Goal: Task Accomplishment & Management: Manage account settings

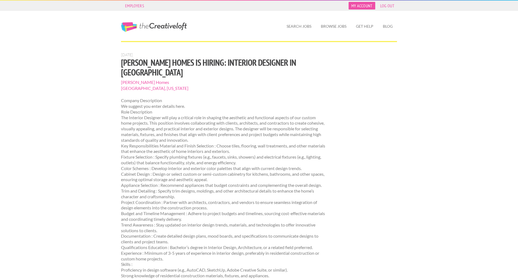
click at [361, 6] on link "My Account" at bounding box center [362, 6] width 27 height 8
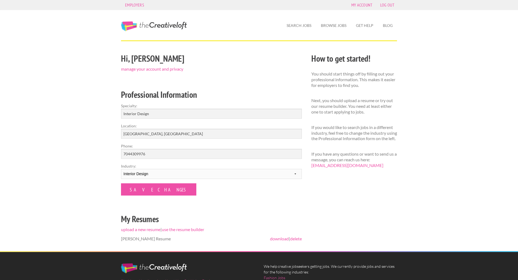
scroll to position [1, 0]
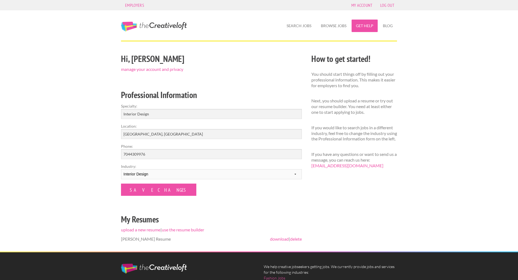
click at [358, 22] on link "Get Help" at bounding box center [365, 26] width 26 height 13
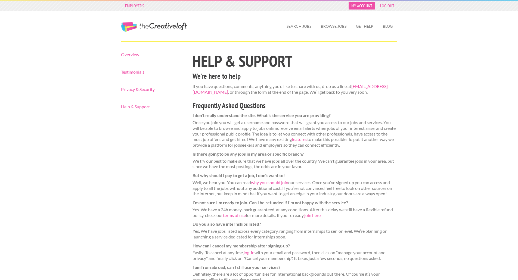
click at [363, 4] on link "My Account" at bounding box center [362, 6] width 27 height 8
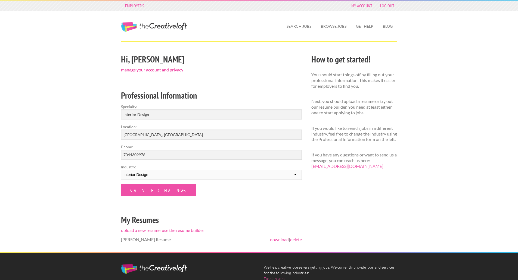
click at [175, 70] on link "manage your account and privacy" at bounding box center [152, 69] width 62 height 5
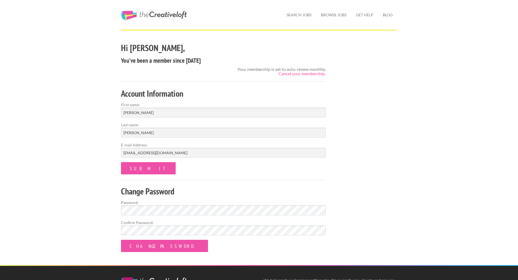
scroll to position [29, 0]
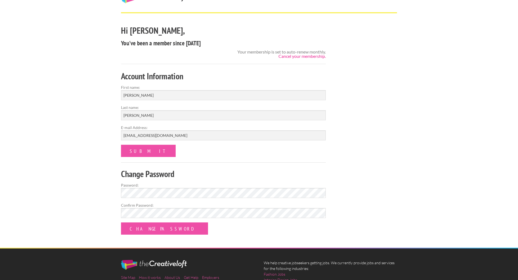
click at [302, 54] on link "Cancel your membership." at bounding box center [302, 56] width 47 height 5
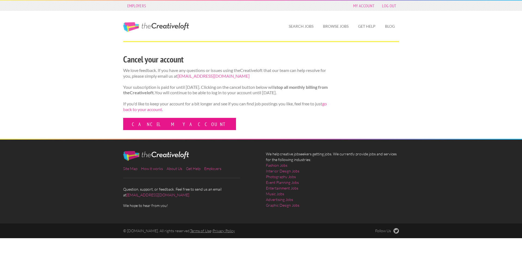
click at [156, 130] on link "Cancel my account" at bounding box center [179, 124] width 113 height 12
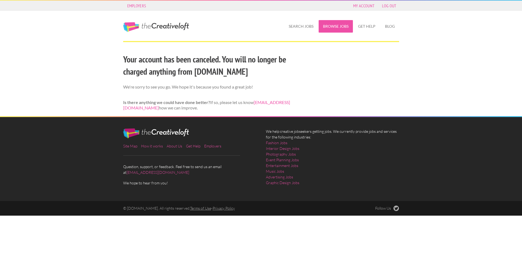
click at [328, 24] on link "Browse Jobs" at bounding box center [336, 26] width 34 height 13
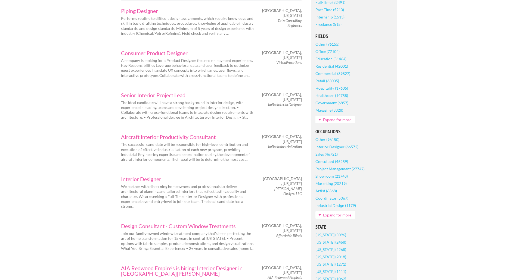
scroll to position [136, 0]
